Goal: Task Accomplishment & Management: Manage account settings

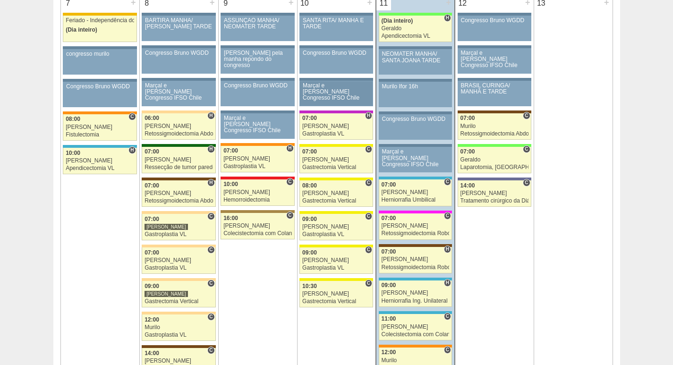
scroll to position [519, 0]
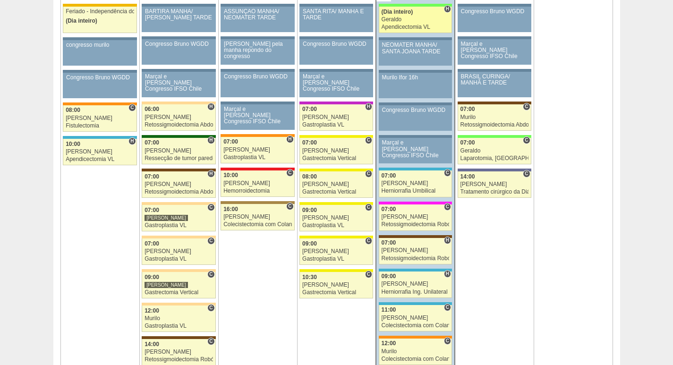
click at [408, 24] on div "Apendicectomia VL" at bounding box center [415, 27] width 68 height 6
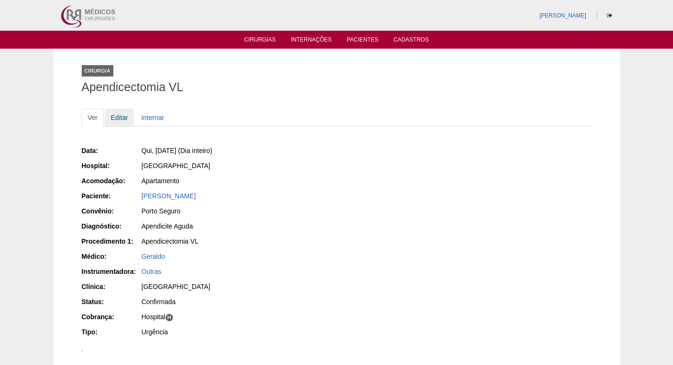
click at [116, 116] on link "Editar" at bounding box center [120, 118] width 30 height 18
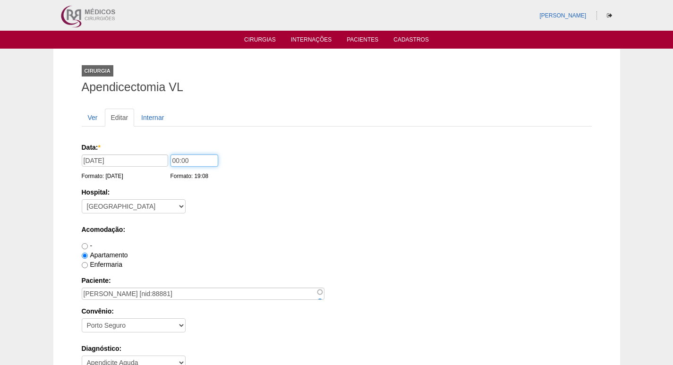
drag, startPoint x: 177, startPoint y: 162, endPoint x: 165, endPoint y: 159, distance: 12.3
click at [161, 152] on div "Data: * 11/09/2025 Formato: 11/09/2025 00:00 Formato: 19:08" at bounding box center [335, 147] width 506 height 9
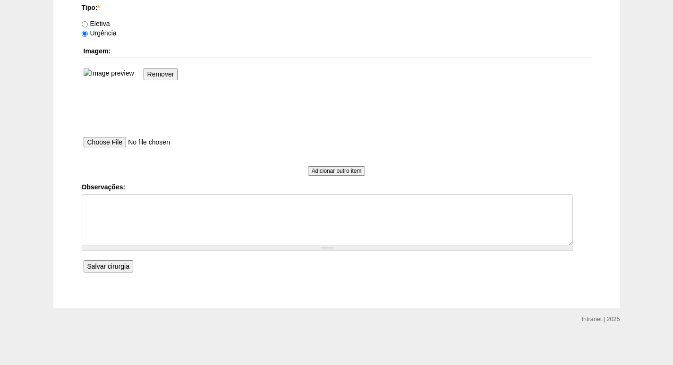
scroll to position [878, 0]
type input "15:00"
click at [121, 265] on input "Salvar cirurgia" at bounding box center [109, 266] width 50 height 12
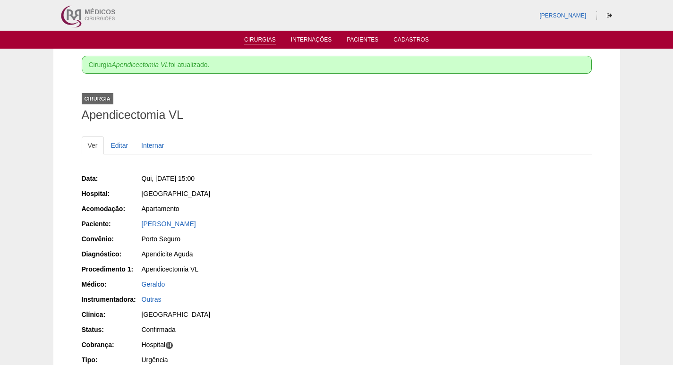
click at [263, 36] on li "Cirurgias" at bounding box center [259, 39] width 45 height 8
click at [265, 41] on link "Cirurgias" at bounding box center [260, 40] width 32 height 8
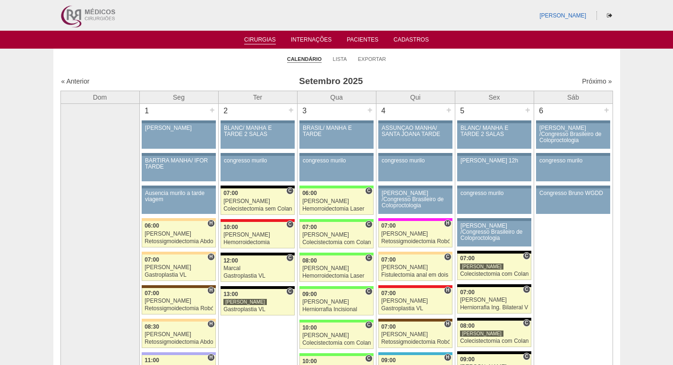
click at [84, 12] on img at bounding box center [87, 15] width 59 height 31
